Goal: Information Seeking & Learning: Learn about a topic

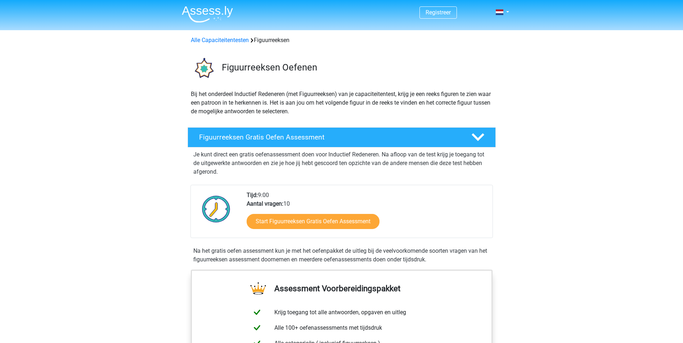
scroll to position [108, 0]
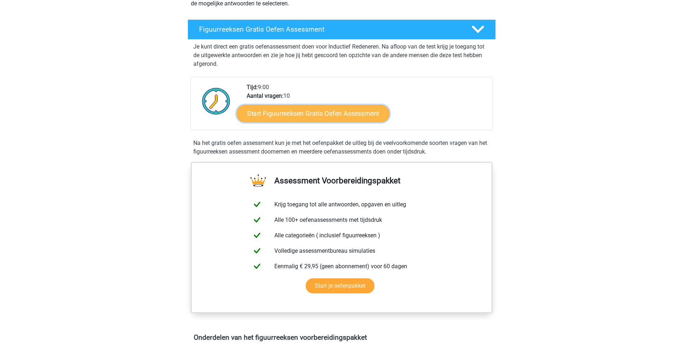
click at [291, 116] on link "Start Figuurreeksen Gratis Oefen Assessment" at bounding box center [313, 113] width 153 height 17
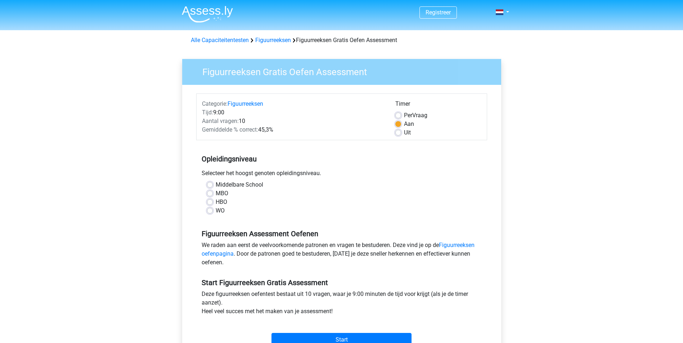
click at [247, 186] on label "Middelbare School" at bounding box center [240, 185] width 48 height 9
click at [213, 186] on input "Middelbare School" at bounding box center [210, 184] width 6 height 7
radio input "true"
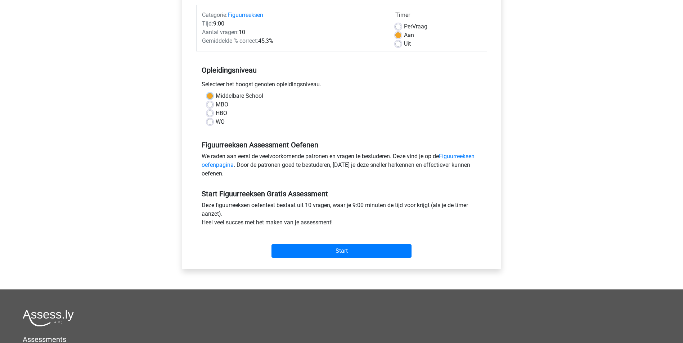
scroll to position [108, 0]
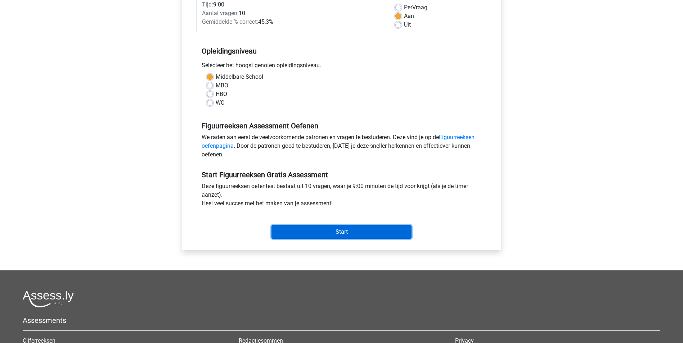
click at [328, 235] on input "Start" at bounding box center [341, 232] width 140 height 14
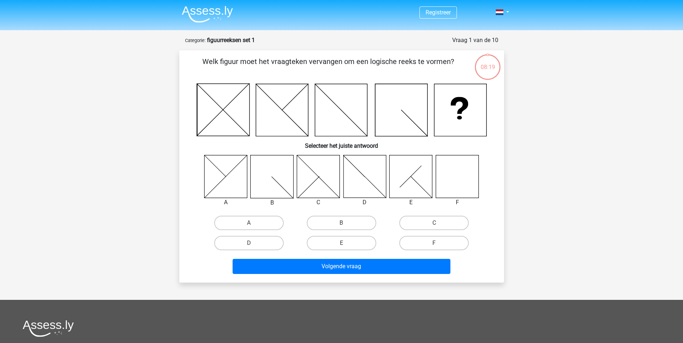
click at [211, 121] on icon at bounding box center [223, 110] width 52 height 52
click at [234, 101] on icon at bounding box center [223, 110] width 52 height 52
click at [215, 102] on icon at bounding box center [223, 110] width 52 height 52
click at [241, 125] on icon at bounding box center [223, 110] width 52 height 52
click at [211, 123] on icon at bounding box center [223, 110] width 52 height 52
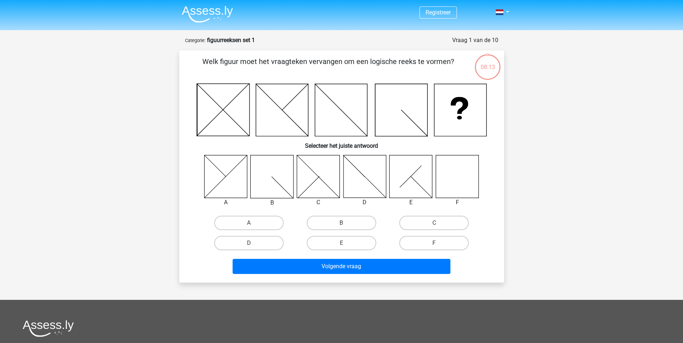
click at [233, 101] on icon at bounding box center [223, 110] width 52 height 52
click at [447, 187] on icon at bounding box center [457, 176] width 43 height 43
click at [436, 249] on label "F" at bounding box center [433, 243] width 69 height 14
click at [436, 248] on input "F" at bounding box center [436, 245] width 5 height 5
radio input "true"
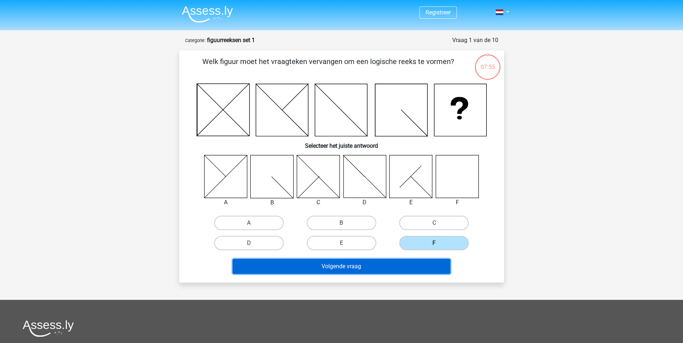
click at [413, 264] on button "Volgende vraag" at bounding box center [342, 266] width 218 height 15
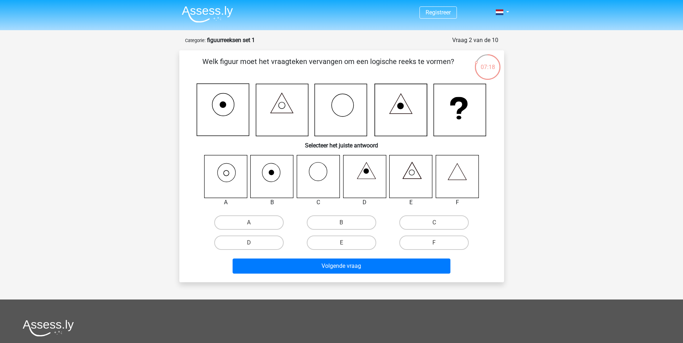
click at [338, 104] on icon at bounding box center [341, 110] width 52 height 52
click at [402, 106] on icon at bounding box center [400, 106] width 6 height 6
click at [457, 106] on icon at bounding box center [460, 110] width 52 height 52
click at [224, 105] on icon at bounding box center [223, 105] width 6 height 6
click at [273, 104] on icon at bounding box center [282, 110] width 52 height 52
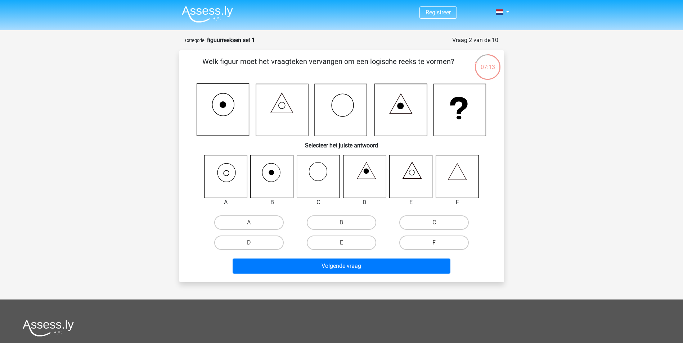
click at [342, 103] on icon at bounding box center [341, 110] width 52 height 52
click at [391, 107] on icon at bounding box center [401, 110] width 52 height 52
click at [232, 172] on icon at bounding box center [225, 176] width 43 height 43
click at [245, 219] on label "A" at bounding box center [248, 223] width 69 height 14
click at [249, 223] on input "A" at bounding box center [251, 225] width 5 height 5
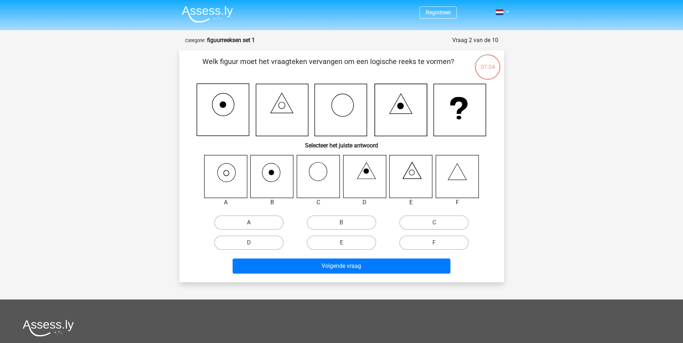
radio input "true"
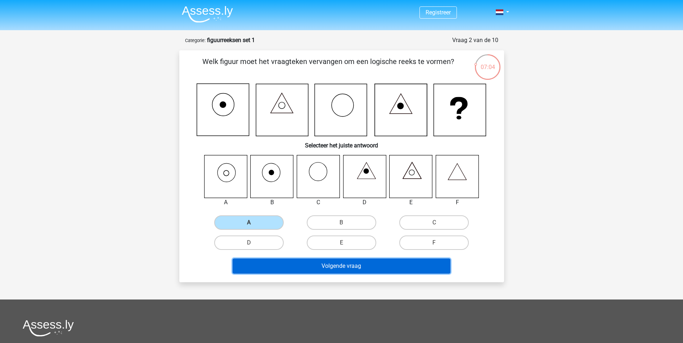
click at [345, 260] on button "Volgende vraag" at bounding box center [342, 266] width 218 height 15
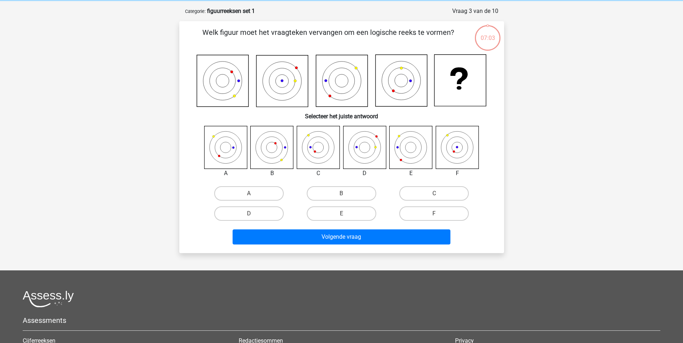
scroll to position [36, 0]
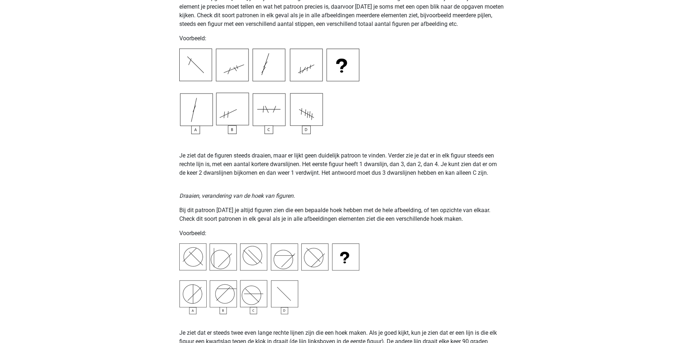
scroll to position [734, 0]
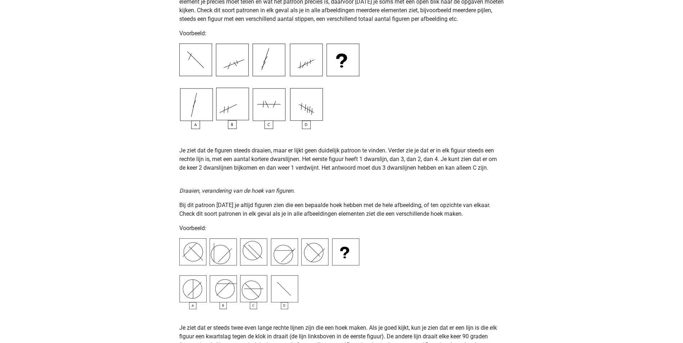
click at [193, 288] on img at bounding box center [269, 274] width 180 height 71
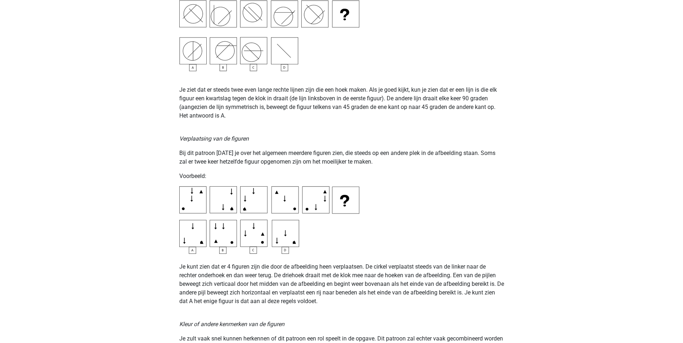
scroll to position [1058, 0]
